Goal: Check status: Check status

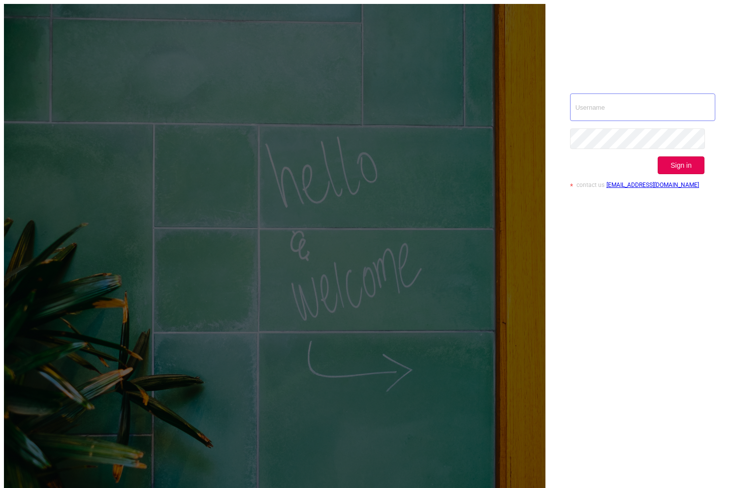
click at [656, 94] on input "text" at bounding box center [642, 108] width 145 height 28
type input "[EMAIL_ADDRESS][DOMAIN_NAME]"
click at [693, 157] on button "Sign in" at bounding box center [681, 166] width 47 height 18
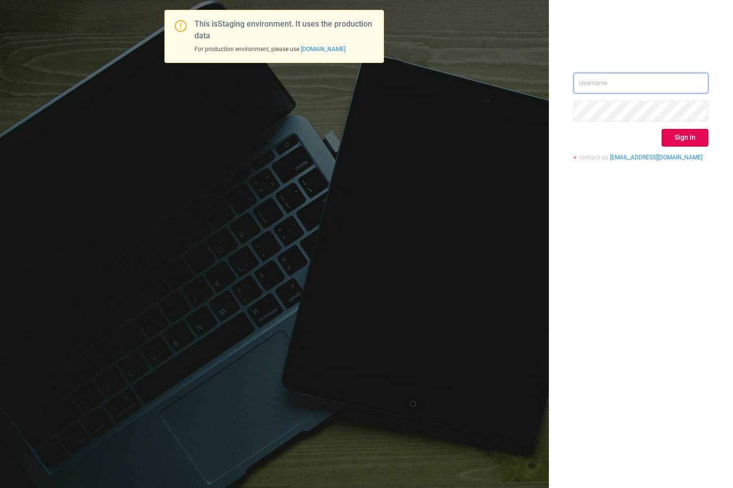
click at [614, 76] on input "text" at bounding box center [641, 83] width 135 height 21
type input "[EMAIL_ADDRESS][DOMAIN_NAME]"
click at [689, 133] on button "Sign in" at bounding box center [685, 138] width 47 height 18
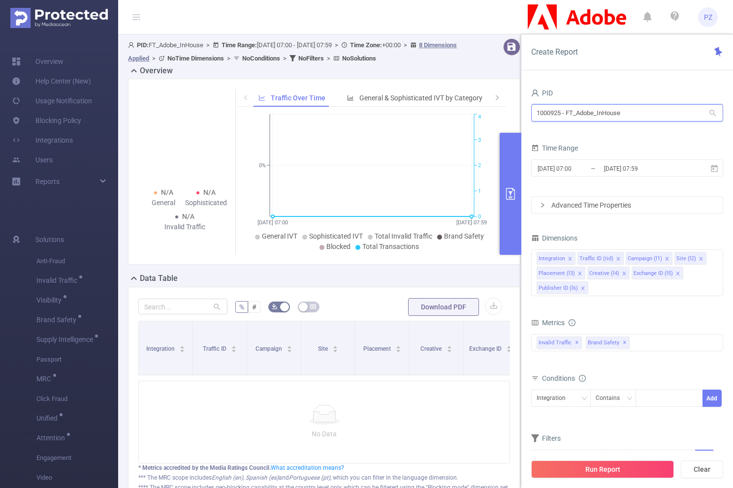
click at [591, 111] on input "1000925 - FT_Adobe_InHouse" at bounding box center [627, 112] width 192 height 17
click at [605, 95] on div "PID" at bounding box center [627, 94] width 192 height 16
click at [603, 167] on input "[DATE] 07:00" at bounding box center [577, 168] width 80 height 13
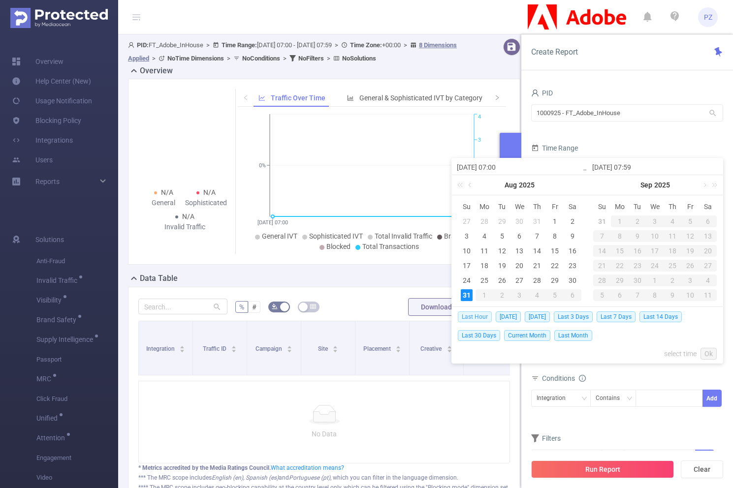
click at [484, 314] on span "Last Hour" at bounding box center [475, 317] width 34 height 11
type input "[DATE] 06:00"
type input "[DATE] 06:59"
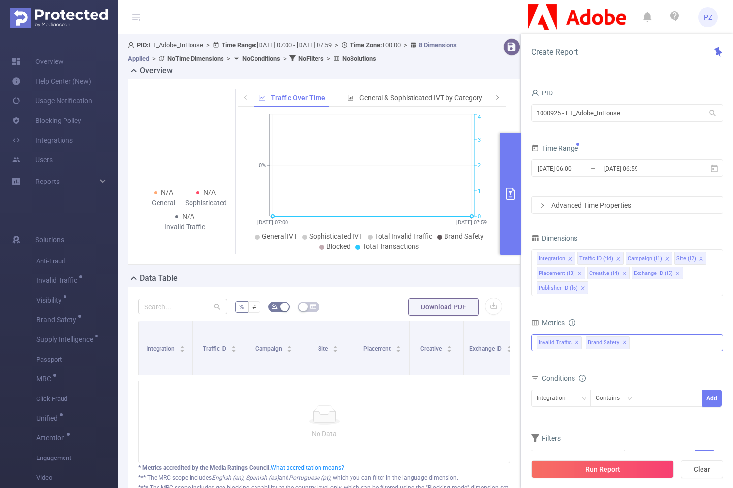
click at [644, 336] on div "Invalid Traffic ✕ Brand Safety ✕" at bounding box center [627, 342] width 192 height 17
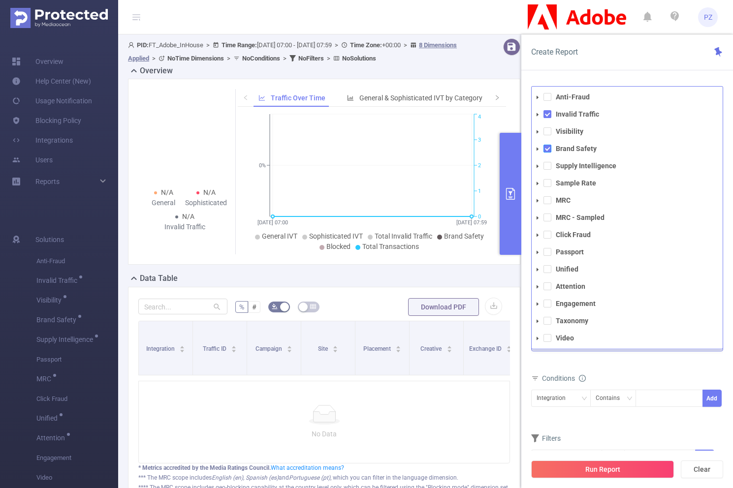
click at [548, 148] on span at bounding box center [548, 149] width 8 height 8
click at [550, 115] on span at bounding box center [548, 114] width 8 height 8
click at [547, 321] on span at bounding box center [548, 321] width 8 height 8
click at [584, 368] on div "Metrics total Total General IVT Data Centers Disclosed Bots Known Crawlers Irre…" at bounding box center [627, 343] width 192 height 55
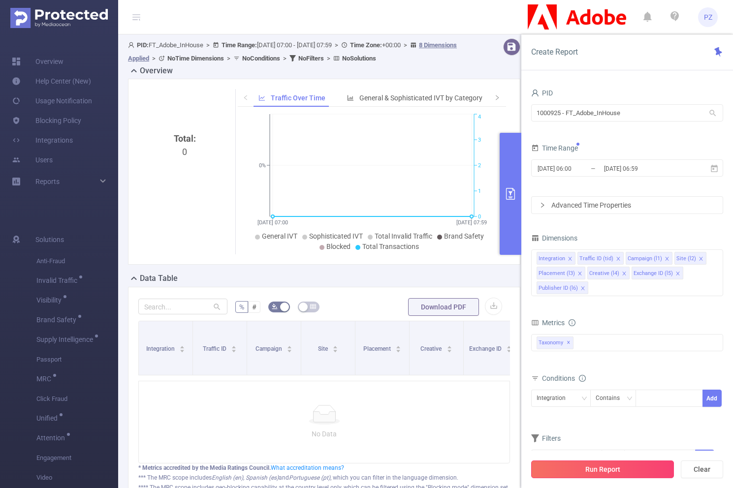
click at [593, 472] on button "Run Report" at bounding box center [602, 470] width 143 height 18
